Goal: Task Accomplishment & Management: Complete application form

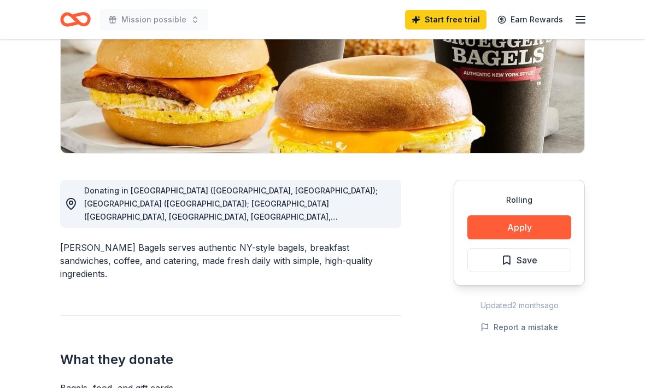
scroll to position [158, 0]
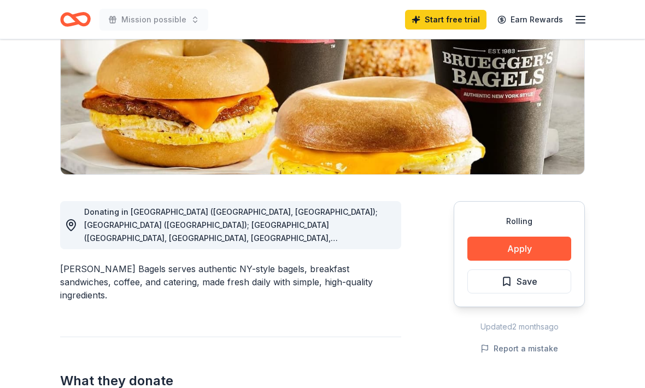
click at [523, 251] on button "Apply" at bounding box center [520, 249] width 104 height 24
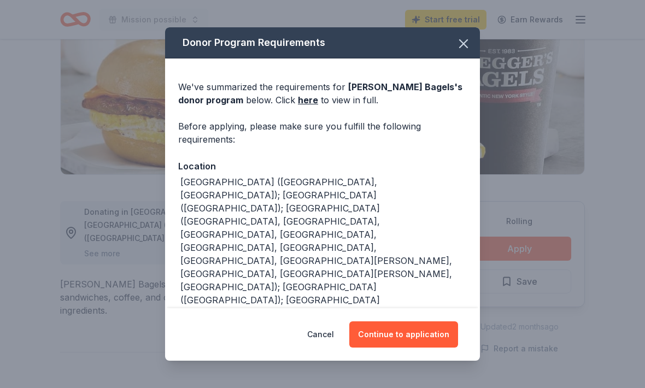
click at [414, 337] on button "Continue to application" at bounding box center [404, 335] width 109 height 26
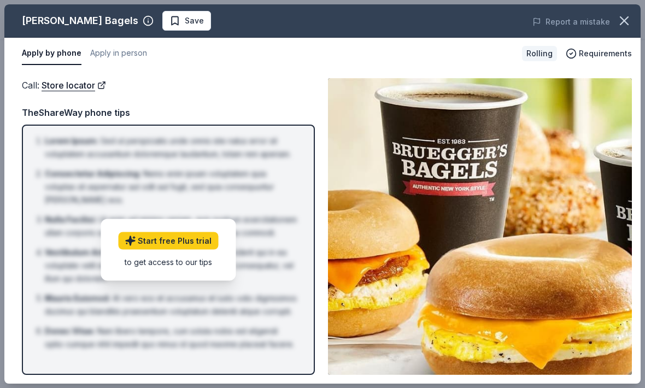
click at [552, 205] on img at bounding box center [480, 226] width 304 height 297
click at [286, 299] on ol "Lorem Ipsum : Sed ut perspiciatis unde omnis iste natus error sit voluptatem ac…" at bounding box center [169, 243] width 274 height 217
click at [623, 30] on button "button" at bounding box center [625, 21] width 24 height 24
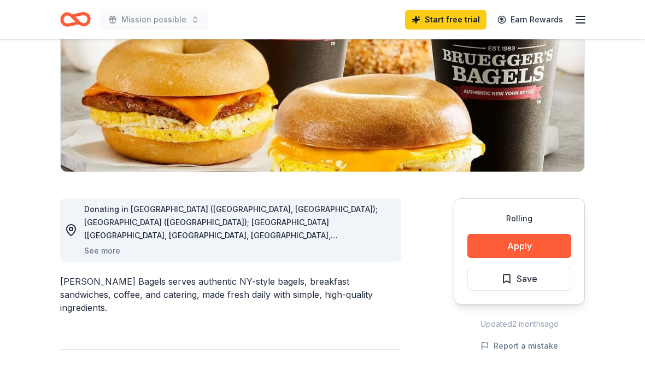
click at [549, 243] on button "Apply" at bounding box center [520, 247] width 104 height 24
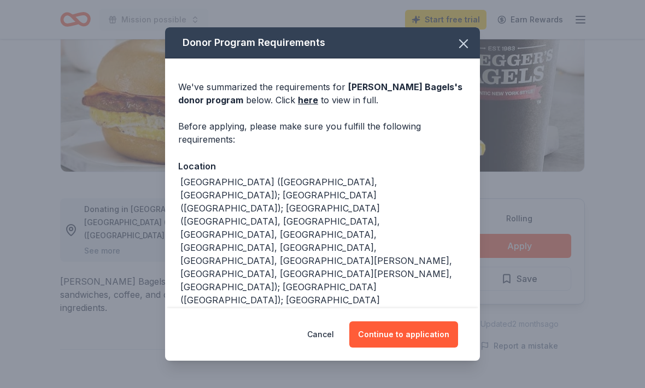
click at [417, 348] on button "Continue to application" at bounding box center [404, 335] width 109 height 26
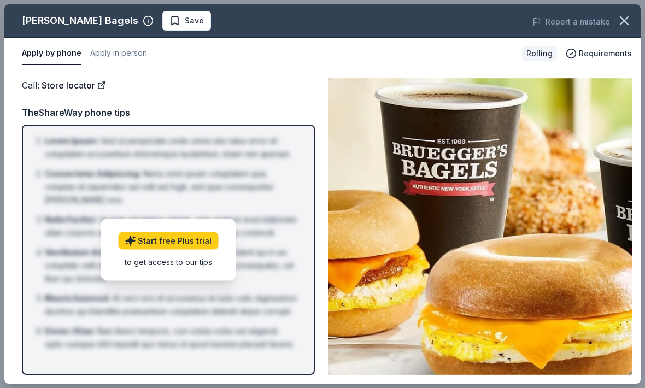
click at [628, 27] on icon "button" at bounding box center [624, 20] width 15 height 15
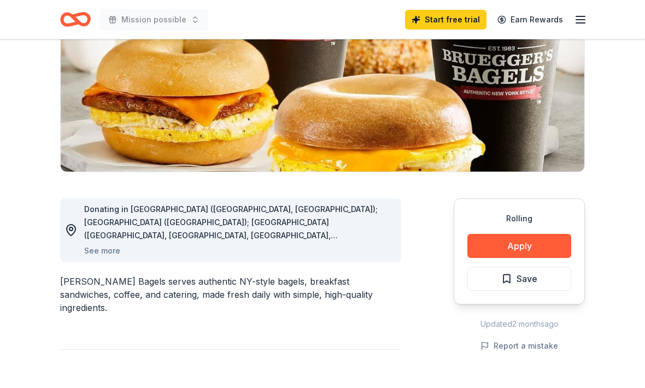
click at [72, 17] on icon "Home" at bounding box center [80, 19] width 17 height 11
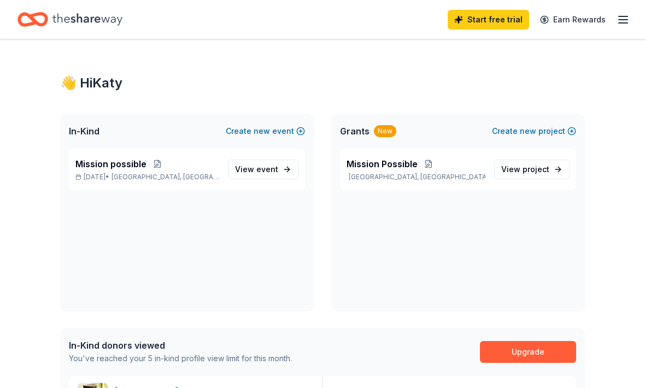
click at [269, 136] on span "new" at bounding box center [262, 131] width 16 height 13
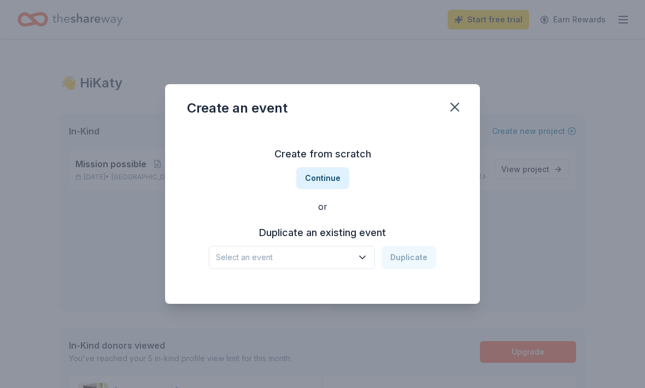
click at [366, 242] on h3 "Duplicate an existing event" at bounding box center [323, 233] width 228 height 18
click at [411, 269] on div "Select an event Duplicate" at bounding box center [323, 257] width 228 height 23
click at [348, 264] on span "Select an event" at bounding box center [284, 257] width 137 height 13
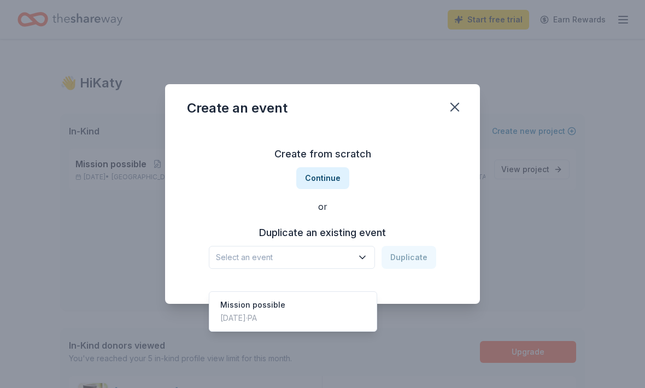
click at [334, 311] on div "Mission possible Sep 15, 2025 · PA" at bounding box center [293, 311] width 163 height 35
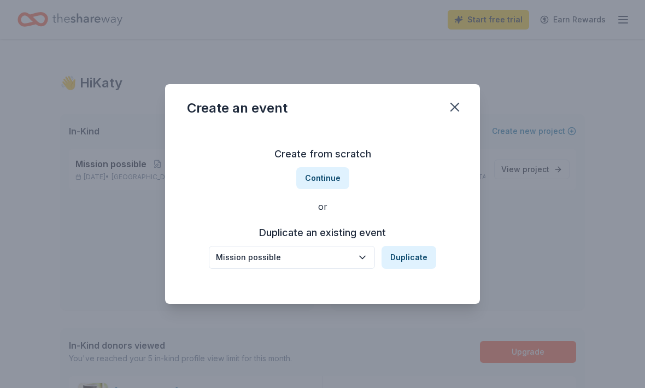
click at [417, 269] on button "Duplicate" at bounding box center [409, 257] width 55 height 23
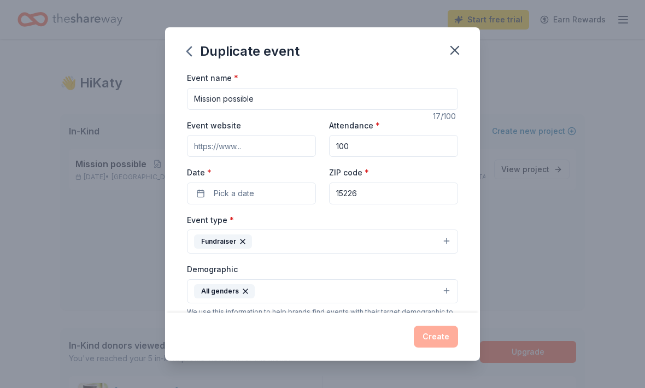
click at [449, 247] on button "Fundraiser" at bounding box center [322, 242] width 271 height 24
click at [280, 197] on button "Pick a date" at bounding box center [251, 194] width 129 height 22
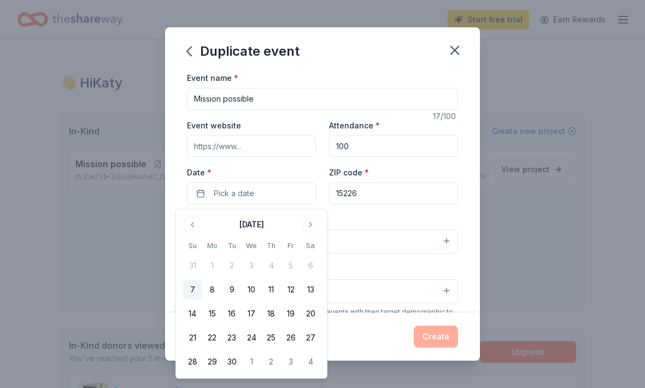
click at [292, 338] on button "26" at bounding box center [291, 338] width 20 height 20
click at [386, 254] on button "Fundraiser" at bounding box center [322, 242] width 271 height 24
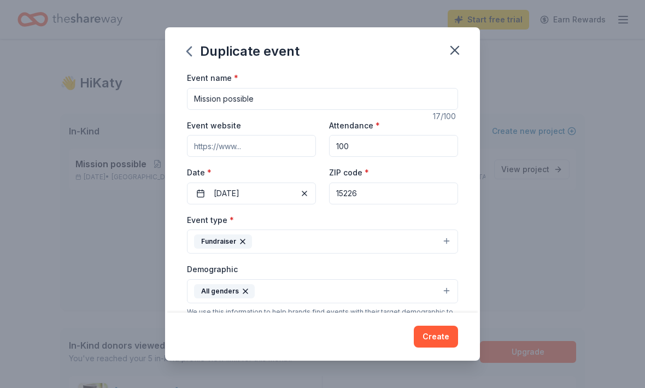
click at [420, 148] on input "100" at bounding box center [393, 146] width 129 height 22
type input "1"
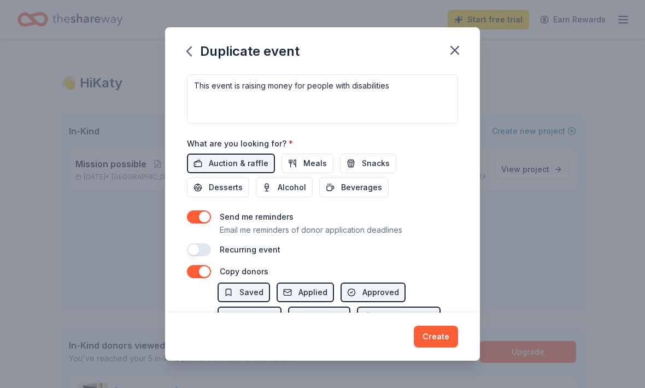
scroll to position [322, 0]
type input "500"
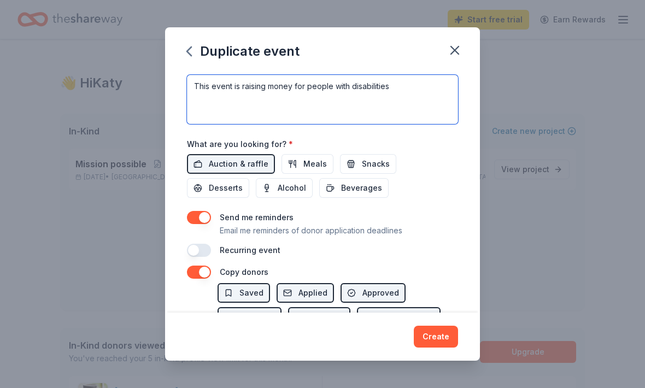
click at [407, 90] on textarea "This event is raising money for people with disabilities" at bounding box center [322, 99] width 271 height 49
type textarea "This"
paste textarea "At Mission Possible, we are dedicated to empowering disabled individuals by pro…"
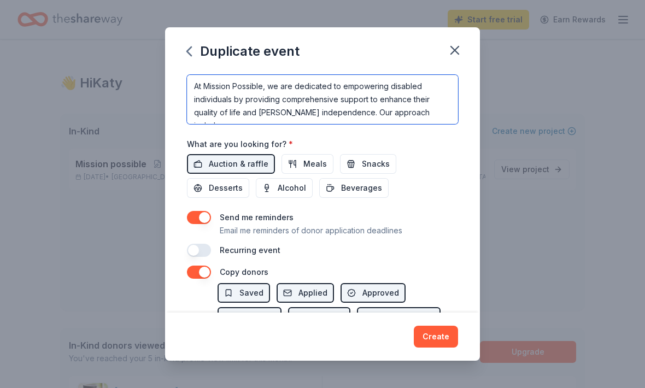
scroll to position [197, 0]
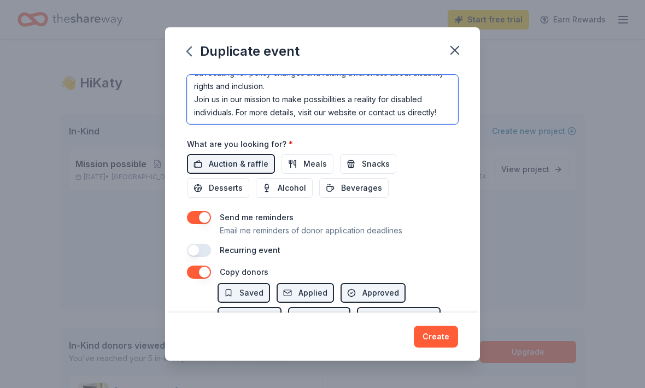
click at [440, 109] on textarea "At Mission Possible, we are dedicated to empowering disabled individuals by pro…" at bounding box center [322, 99] width 271 height 49
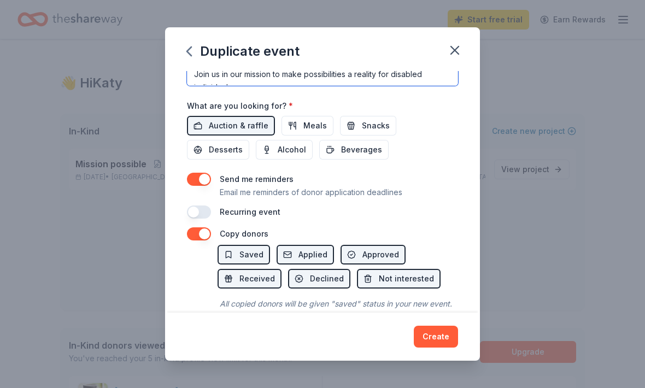
scroll to position [359, 0]
type textarea "At Mission Possible, we are dedicated to empowering disabled individuals by pro…"
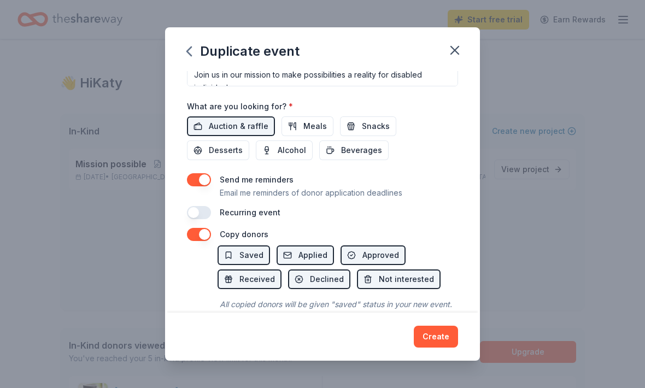
click at [447, 160] on div "Auction & raffle Meals Snacks Desserts Alcohol Beverages" at bounding box center [322, 139] width 271 height 44
click at [444, 348] on button "Create" at bounding box center [436, 337] width 44 height 22
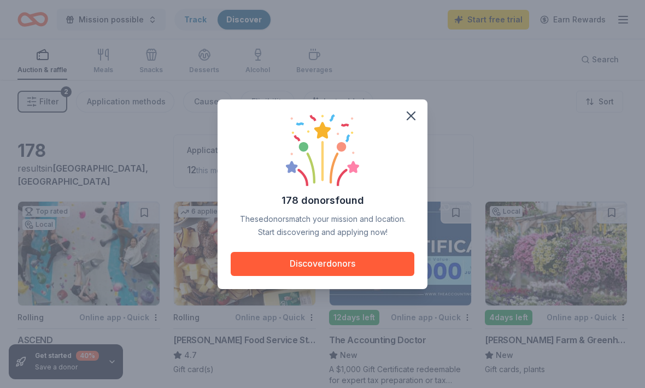
click at [377, 276] on button "Discover donors" at bounding box center [323, 264] width 184 height 24
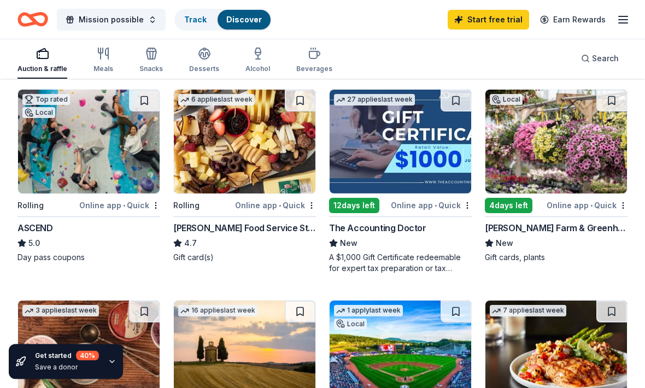
scroll to position [103, 0]
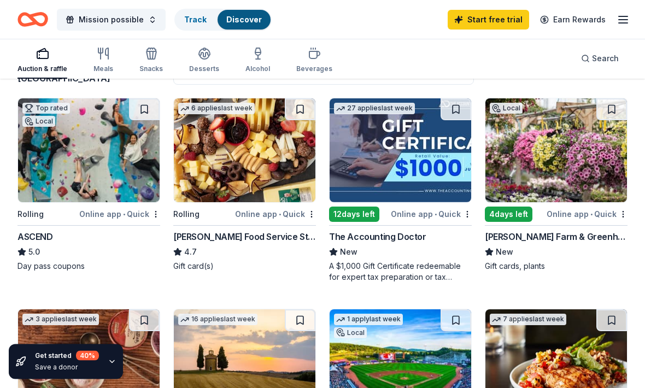
click at [551, 161] on img at bounding box center [557, 151] width 142 height 104
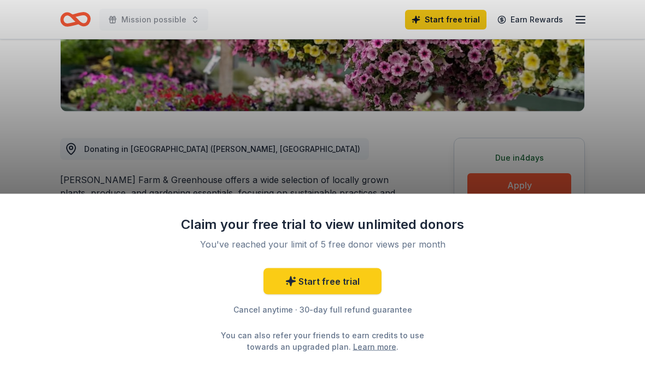
scroll to position [221, 0]
click at [358, 295] on link "Start free trial" at bounding box center [323, 282] width 118 height 26
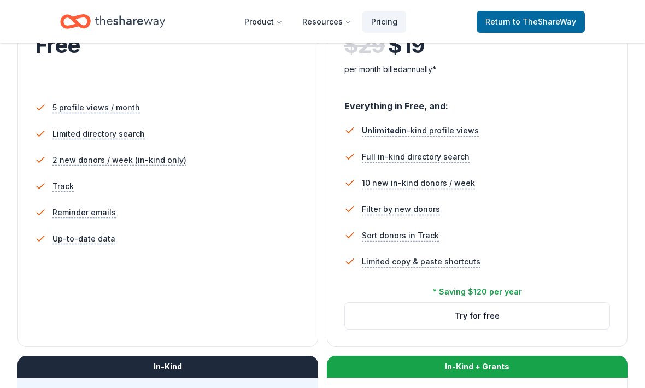
scroll to position [292, 0]
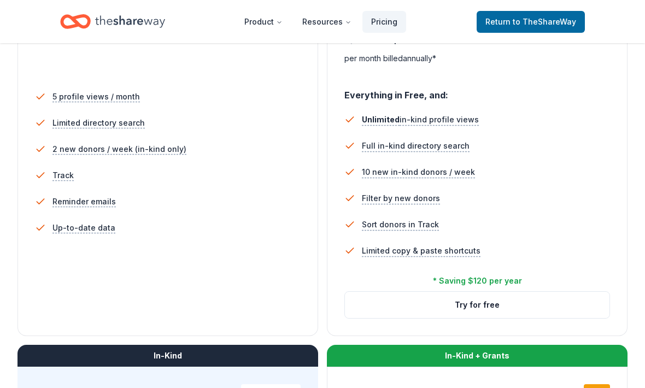
click at [531, 303] on button "Try for free" at bounding box center [477, 305] width 265 height 26
